Goal: Task Accomplishment & Management: Manage account settings

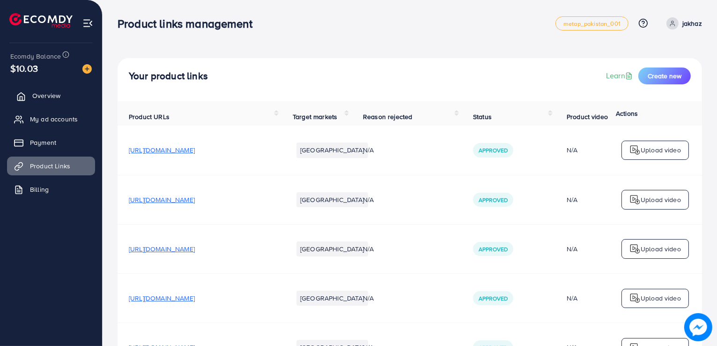
click at [61, 98] on link "Overview" at bounding box center [51, 95] width 88 height 19
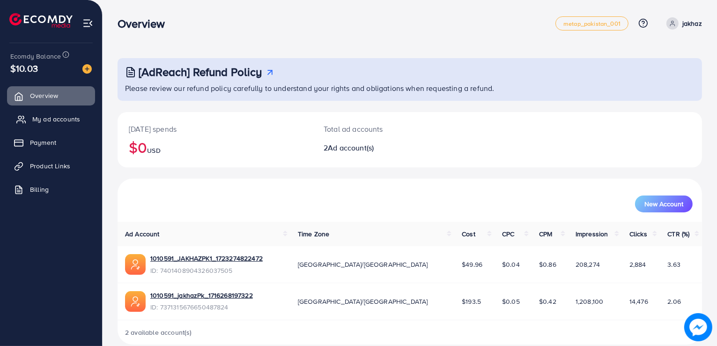
click at [61, 124] on link "My ad accounts" at bounding box center [51, 119] width 88 height 19
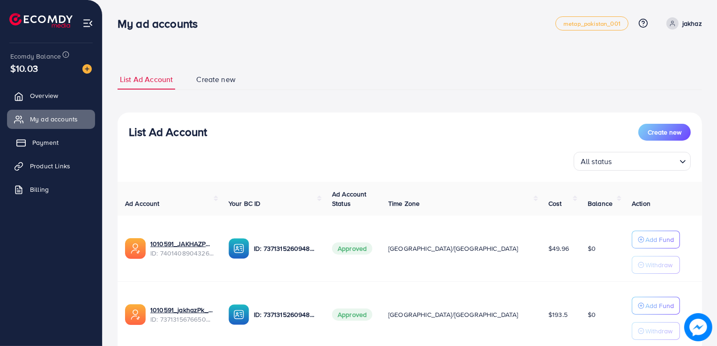
click at [55, 147] on span "Payment" at bounding box center [45, 142] width 26 height 9
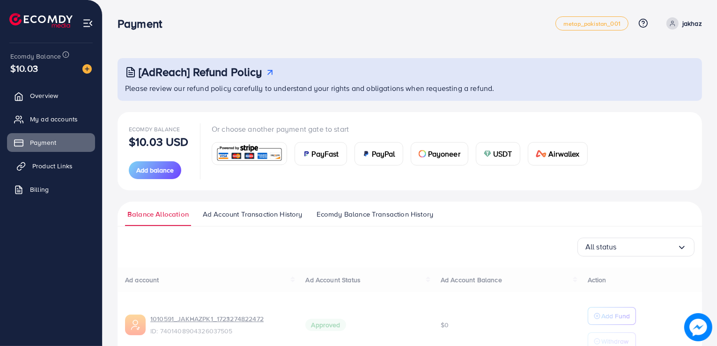
click at [55, 165] on span "Product Links" at bounding box center [52, 165] width 40 height 9
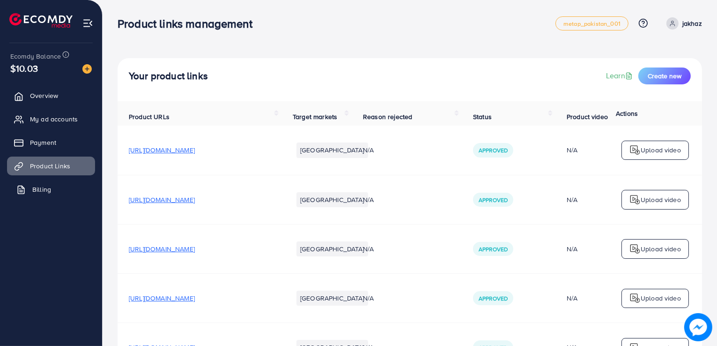
click at [44, 190] on span "Billing" at bounding box center [41, 189] width 19 height 9
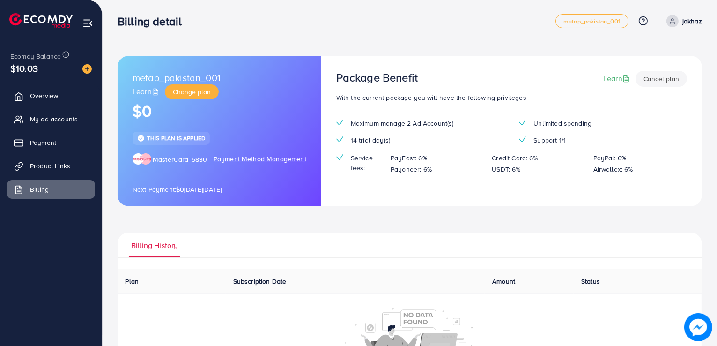
scroll to position [3, 0]
click at [44, 102] on link "Overview" at bounding box center [51, 95] width 88 height 19
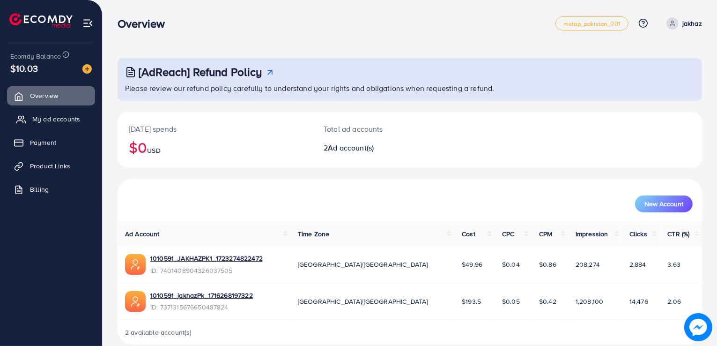
click at [44, 116] on span "My ad accounts" at bounding box center [56, 118] width 48 height 9
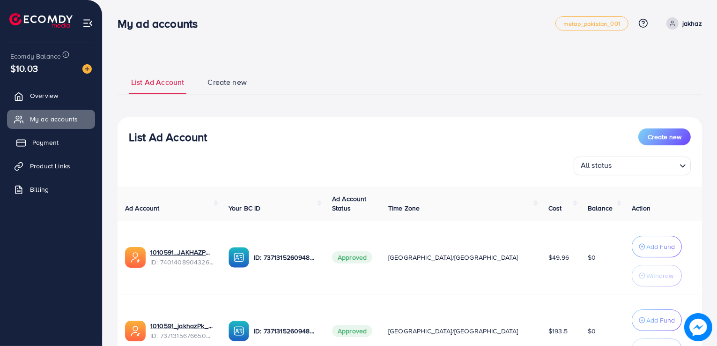
click at [42, 137] on link "Payment" at bounding box center [51, 142] width 88 height 19
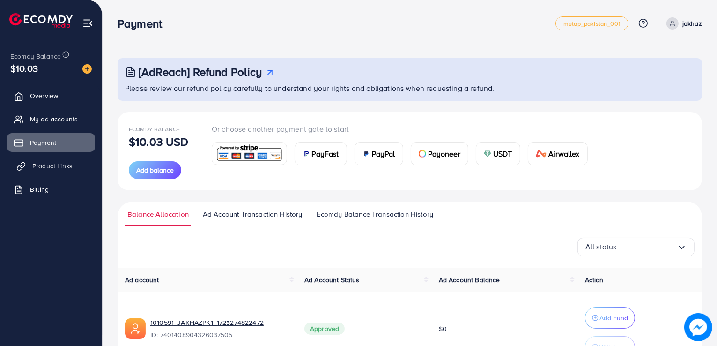
click at [40, 161] on span "Product Links" at bounding box center [52, 165] width 40 height 9
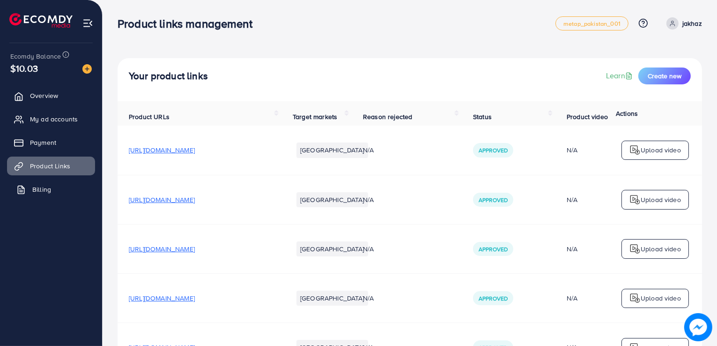
click at [37, 186] on span "Billing" at bounding box center [41, 189] width 19 height 9
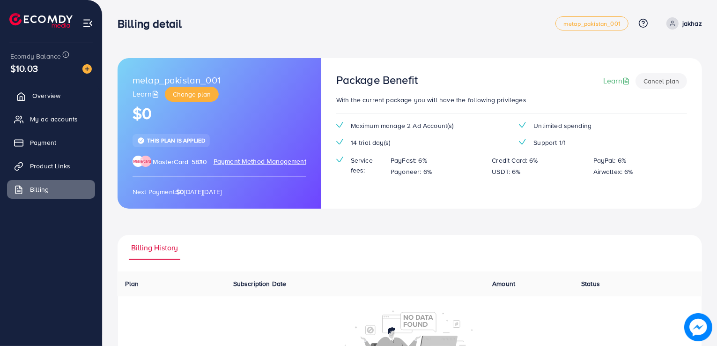
click at [41, 96] on span "Overview" at bounding box center [46, 95] width 28 height 9
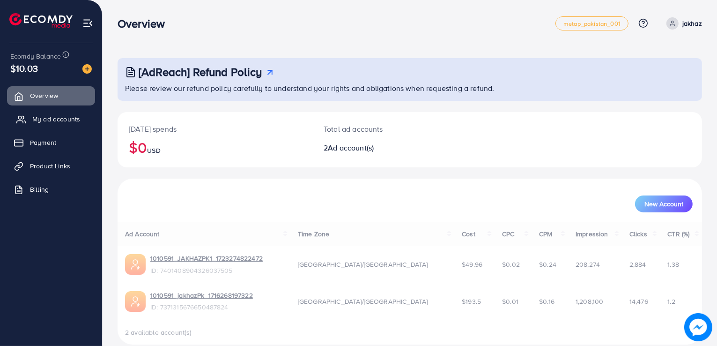
click at [46, 122] on span "My ad accounts" at bounding box center [56, 118] width 48 height 9
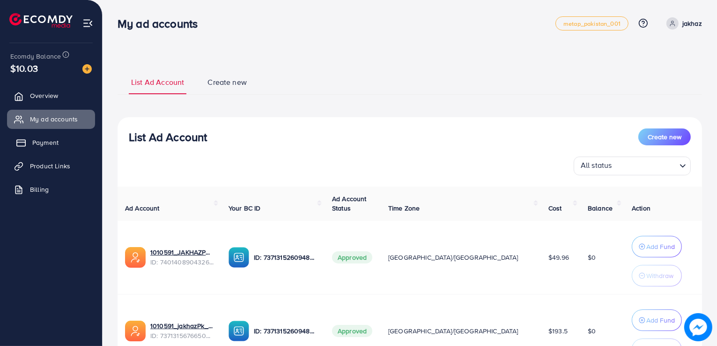
click at [56, 145] on span "Payment" at bounding box center [45, 142] width 26 height 9
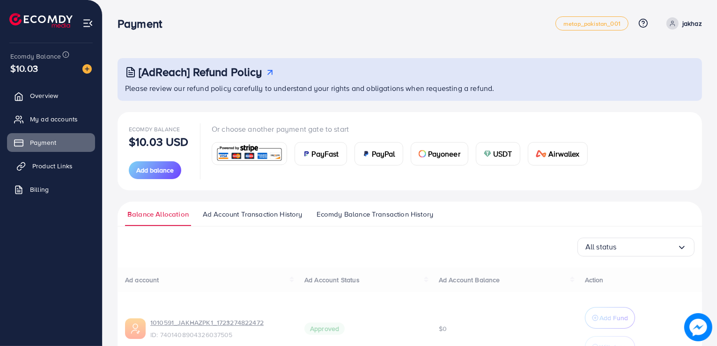
click at [56, 169] on span "Product Links" at bounding box center [52, 165] width 40 height 9
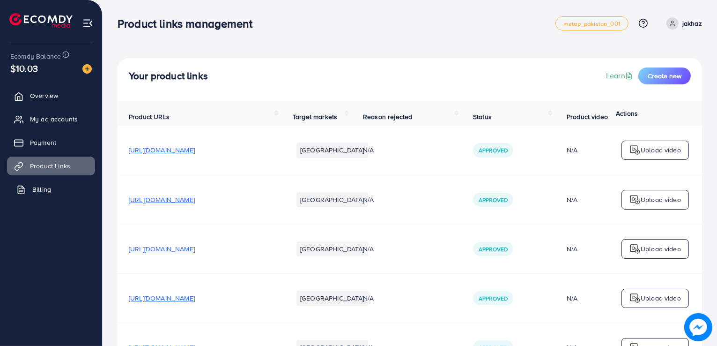
click at [45, 198] on link "Billing" at bounding box center [51, 189] width 88 height 19
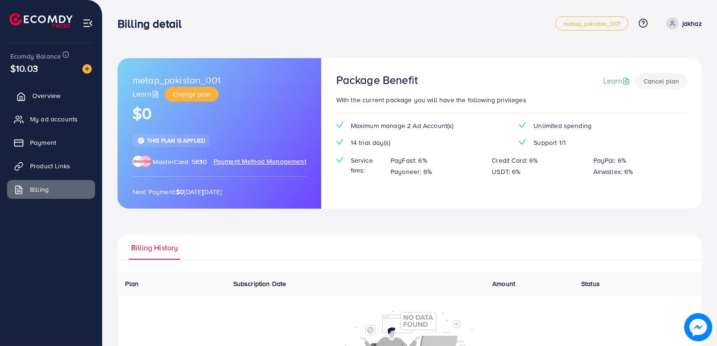
click at [49, 89] on link "Overview" at bounding box center [51, 95] width 88 height 19
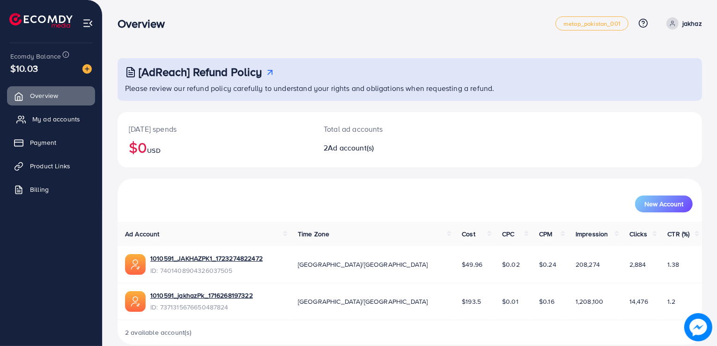
click at [49, 115] on span "My ad accounts" at bounding box center [56, 118] width 48 height 9
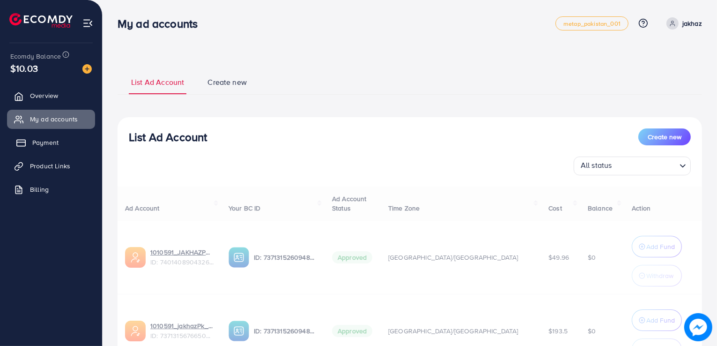
click at [46, 135] on link "Payment" at bounding box center [51, 142] width 88 height 19
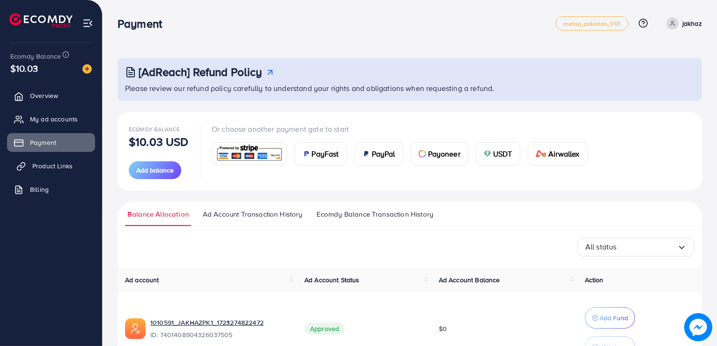
click at [45, 161] on span "Product Links" at bounding box center [52, 165] width 40 height 9
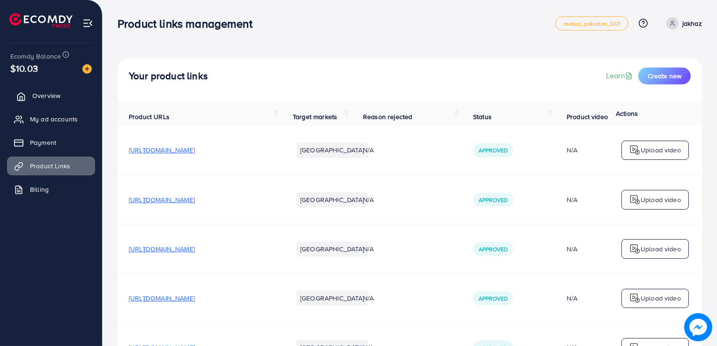
click at [47, 93] on span "Overview" at bounding box center [46, 95] width 28 height 9
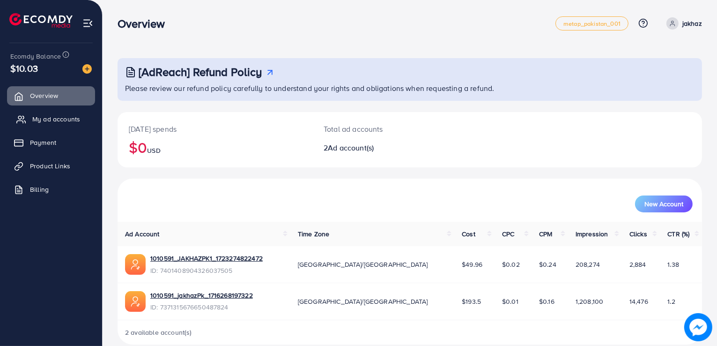
click at [52, 113] on link "My ad accounts" at bounding box center [51, 119] width 88 height 19
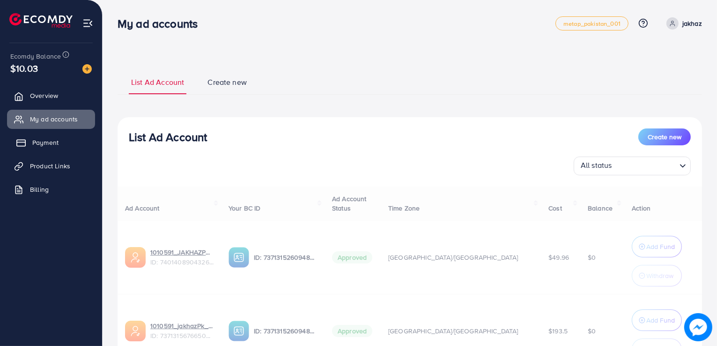
click at [52, 133] on link "Payment" at bounding box center [51, 142] width 88 height 19
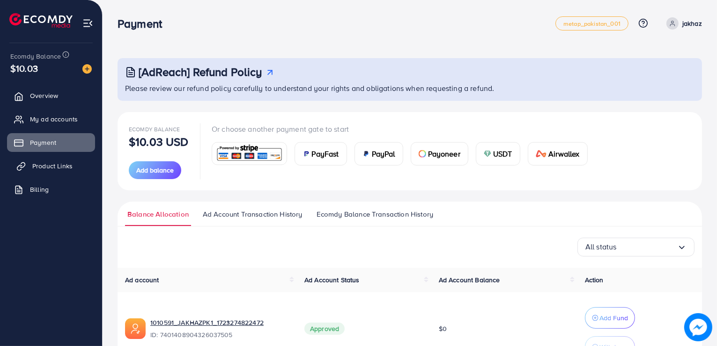
click at [50, 158] on link "Product Links" at bounding box center [51, 165] width 88 height 19
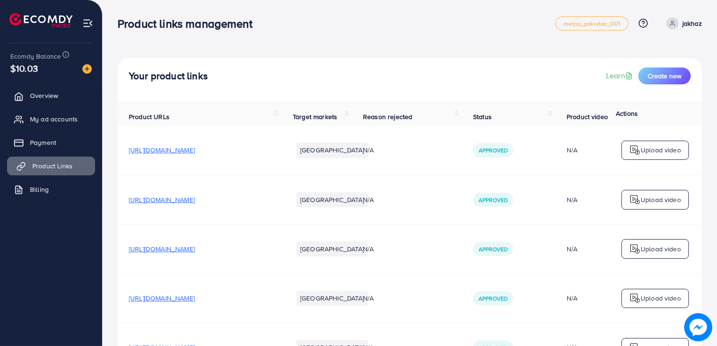
click at [50, 158] on link "Product Links" at bounding box center [51, 165] width 88 height 19
click at [46, 178] on ul "Overview My ad accounts Payment Product Links Billing" at bounding box center [51, 145] width 102 height 126
drag, startPoint x: 30, startPoint y: 205, endPoint x: 32, endPoint y: 200, distance: 5.3
click at [32, 200] on ul "Overview My ad accounts Payment Product Links Billing" at bounding box center [51, 145] width 102 height 126
click at [35, 193] on span "Billing" at bounding box center [41, 189] width 19 height 9
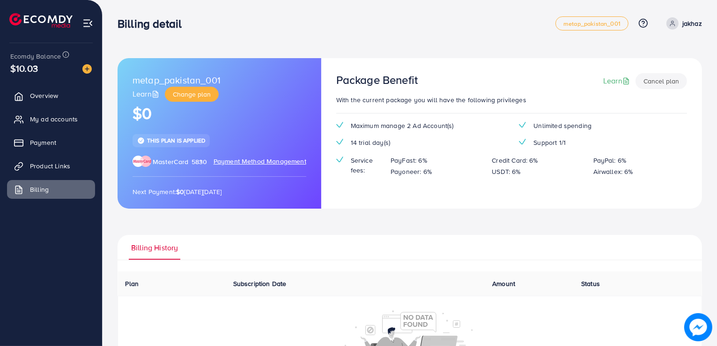
click at [254, 283] on span "Subscription Date" at bounding box center [259, 283] width 53 height 9
click at [203, 258] on ul "Billing History" at bounding box center [410, 247] width 585 height 25
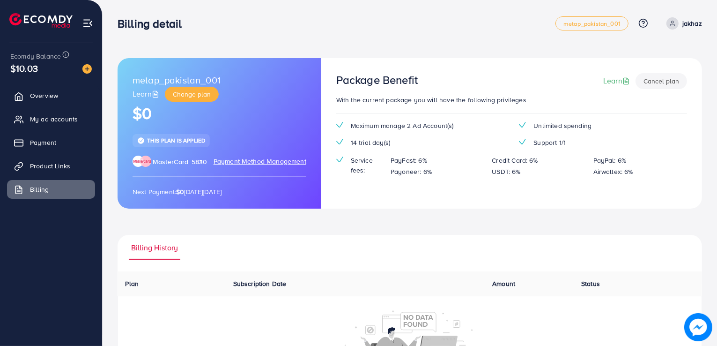
click at [135, 284] on span "Plan" at bounding box center [133, 283] width 14 height 9
click at [498, 283] on span "Amount" at bounding box center [503, 283] width 23 height 9
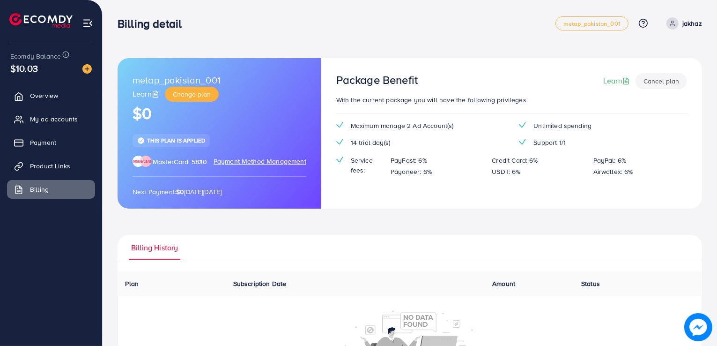
click at [498, 283] on span "Amount" at bounding box center [503, 283] width 23 height 9
click at [562, 275] on th "Amount" at bounding box center [529, 283] width 89 height 25
click at [582, 283] on span "Status" at bounding box center [590, 283] width 19 height 9
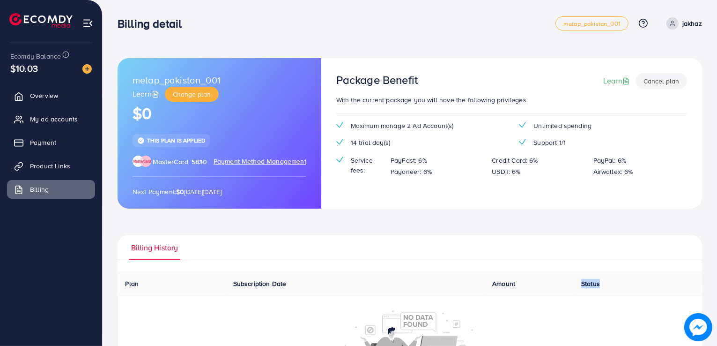
click at [582, 283] on span "Status" at bounding box center [590, 283] width 19 height 9
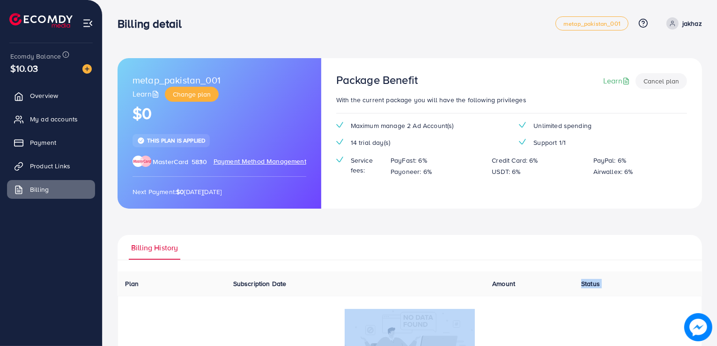
click at [582, 283] on span "Status" at bounding box center [590, 283] width 19 height 9
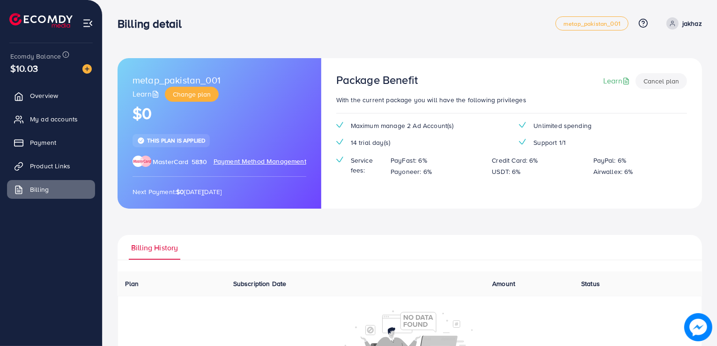
click at [566, 283] on th "Amount" at bounding box center [529, 283] width 89 height 25
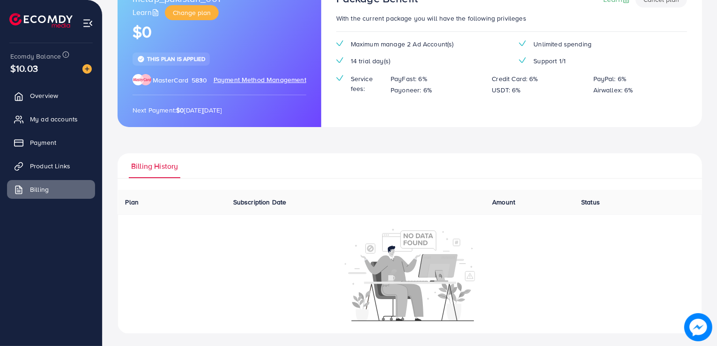
scroll to position [84, 0]
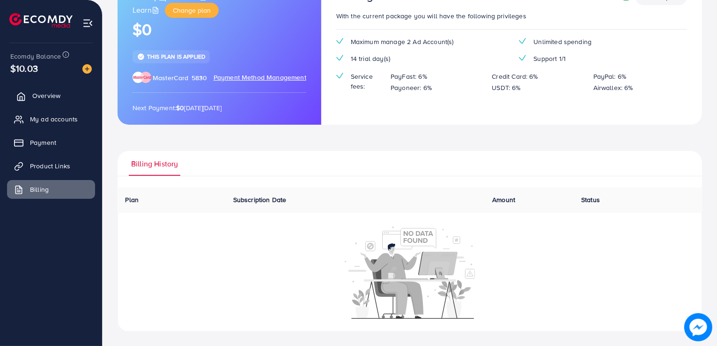
click at [66, 101] on link "Overview" at bounding box center [51, 95] width 88 height 19
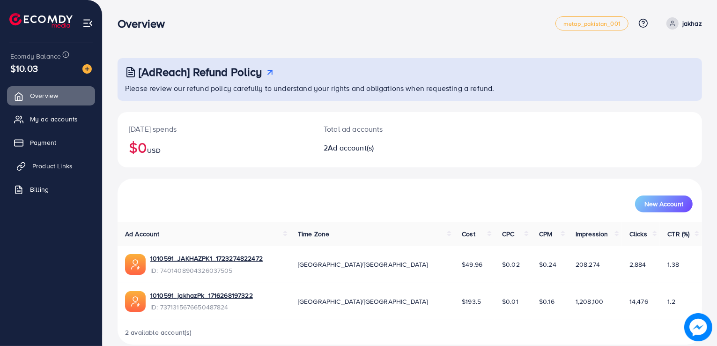
click at [67, 162] on span "Product Links" at bounding box center [52, 165] width 40 height 9
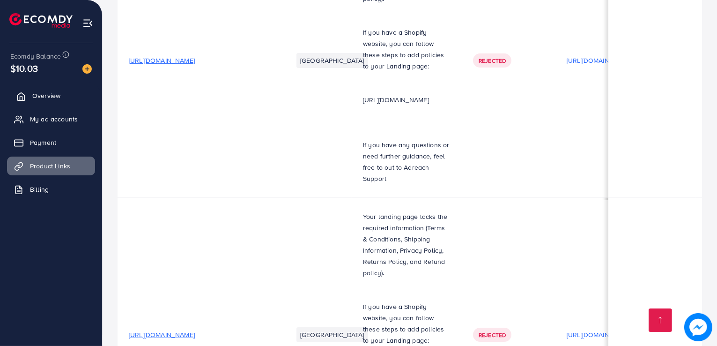
click at [53, 101] on link "Overview" at bounding box center [51, 95] width 88 height 19
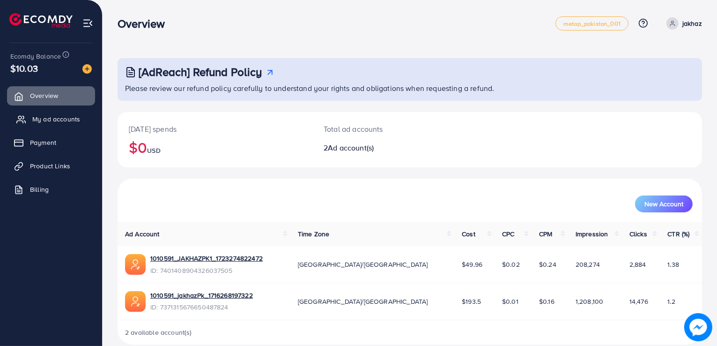
click at [68, 117] on span "My ad accounts" at bounding box center [56, 118] width 48 height 9
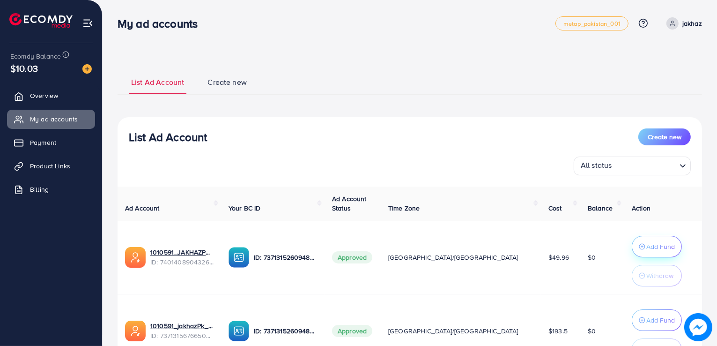
click at [642, 237] on button "Add Fund" at bounding box center [657, 247] width 50 height 22
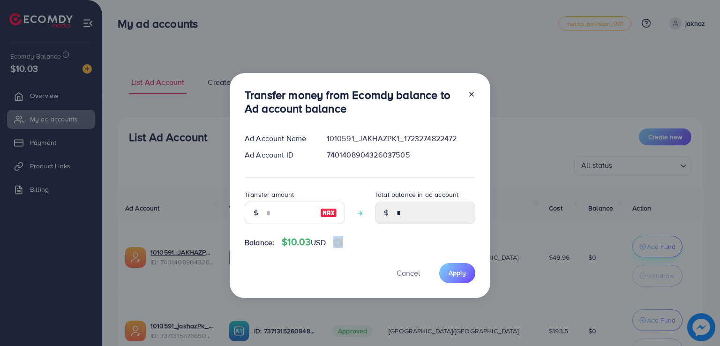
click at [642, 237] on div "Transfer money from Ecomdy balance to Ad account balance Ad Account Name 101059…" at bounding box center [360, 173] width 720 height 346
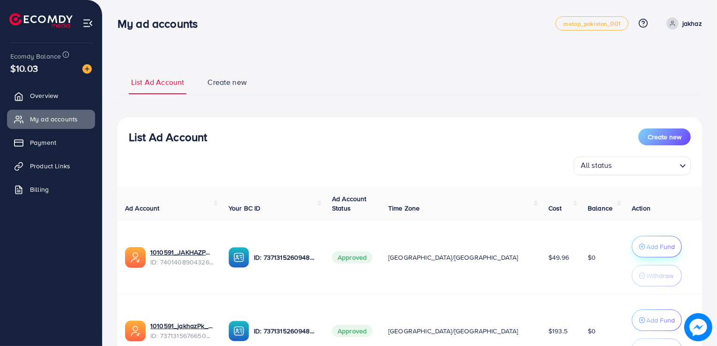
click at [647, 248] on p "Add Fund" at bounding box center [661, 246] width 29 height 11
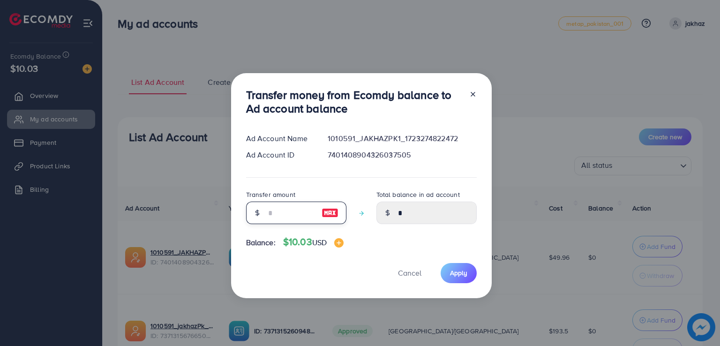
click at [297, 208] on input "number" at bounding box center [291, 212] width 47 height 22
type input "*"
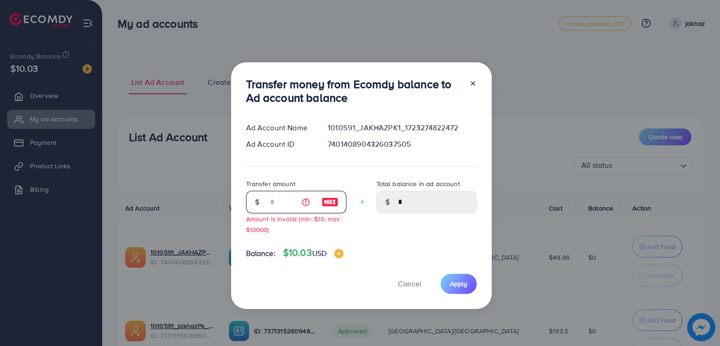
type input "****"
type input "**"
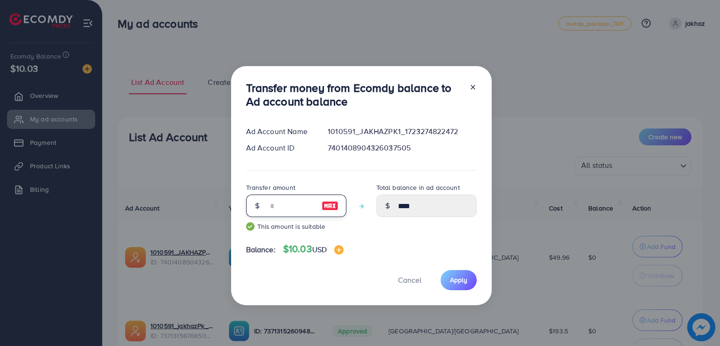
type input "*****"
type input "**"
click at [459, 285] on button "Apply" at bounding box center [458, 280] width 36 height 20
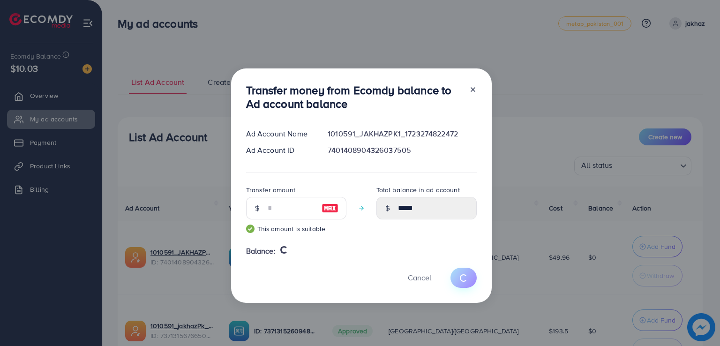
type input "*"
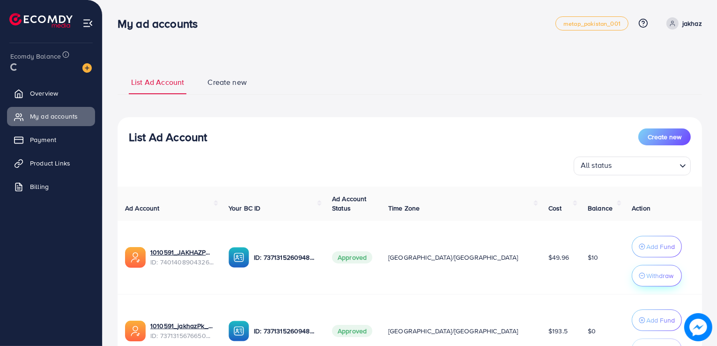
click at [650, 276] on p "Withdraw" at bounding box center [660, 275] width 27 height 11
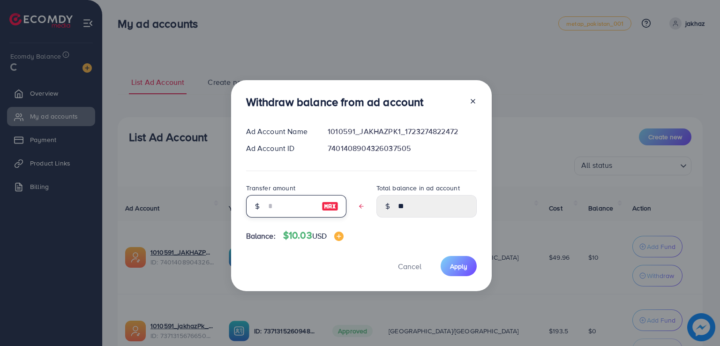
click at [281, 203] on input "text" at bounding box center [291, 206] width 47 height 22
type input "*"
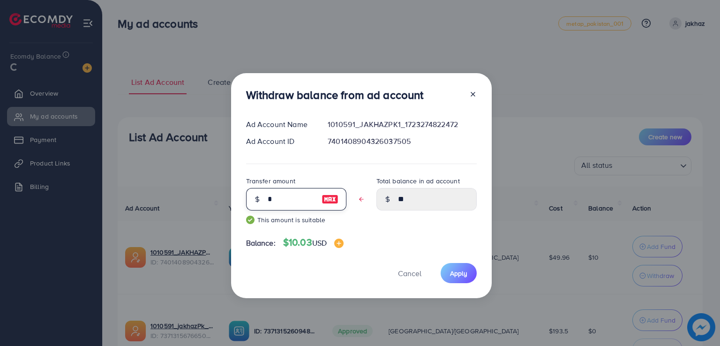
type input "****"
type input "*"
click at [452, 272] on span "Apply" at bounding box center [458, 272] width 17 height 9
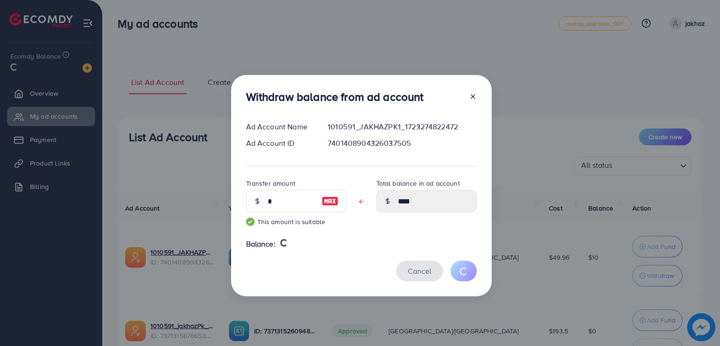
drag, startPoint x: 399, startPoint y: 227, endPoint x: 424, endPoint y: 275, distance: 54.1
click at [424, 275] on div "Withdraw balance from ad account Ad Account Name 1010591_JAKHAZPK1_172327482247…" at bounding box center [361, 185] width 260 height 221
click at [418, 234] on div "Withdraw balance from ad account Ad Account Name 1010591_JAKHAZPK1_172327482247…" at bounding box center [361, 185] width 260 height 221
